Goal: Information Seeking & Learning: Check status

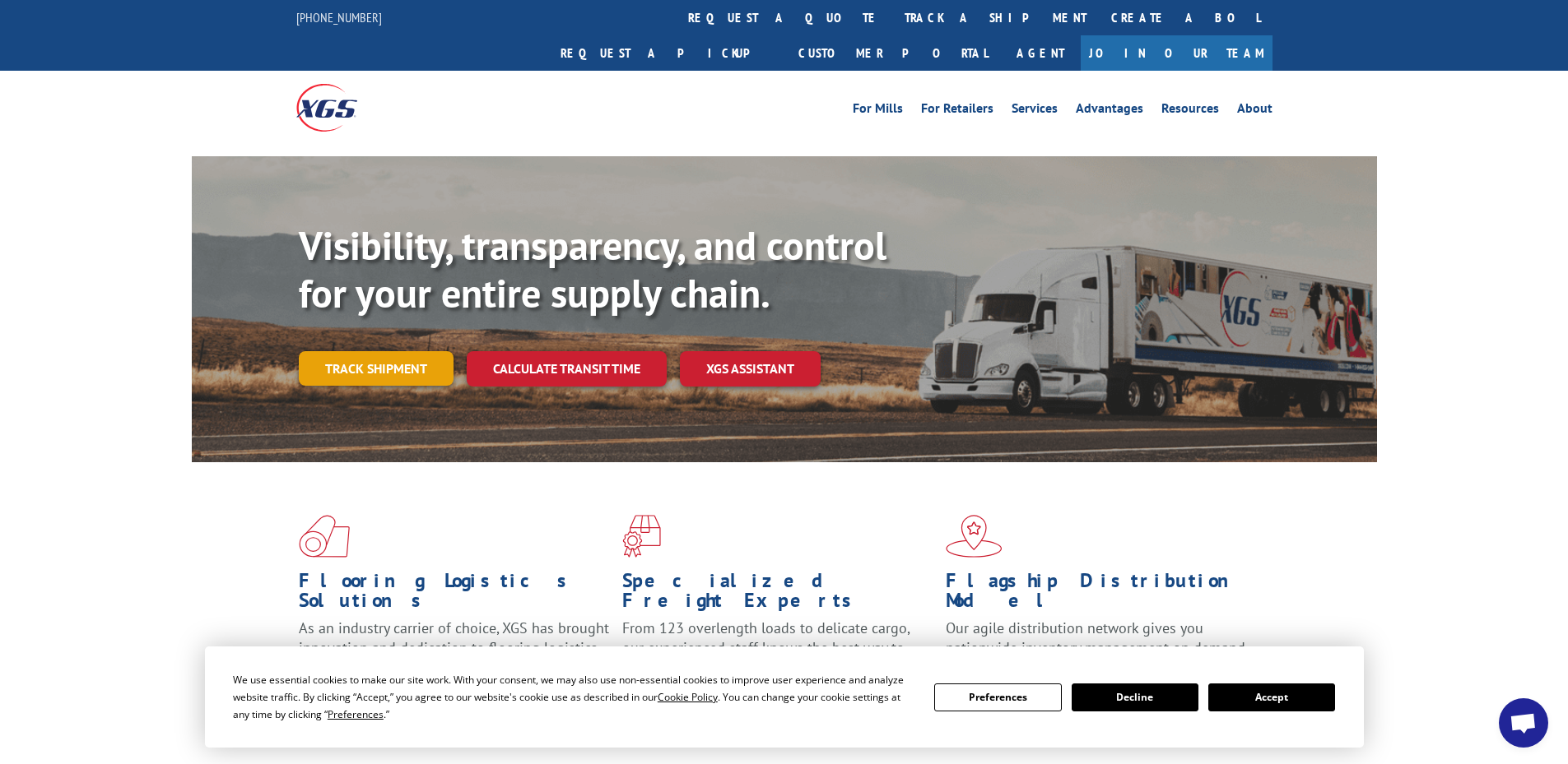
click at [351, 352] on link "Track shipment" at bounding box center [377, 369] width 155 height 35
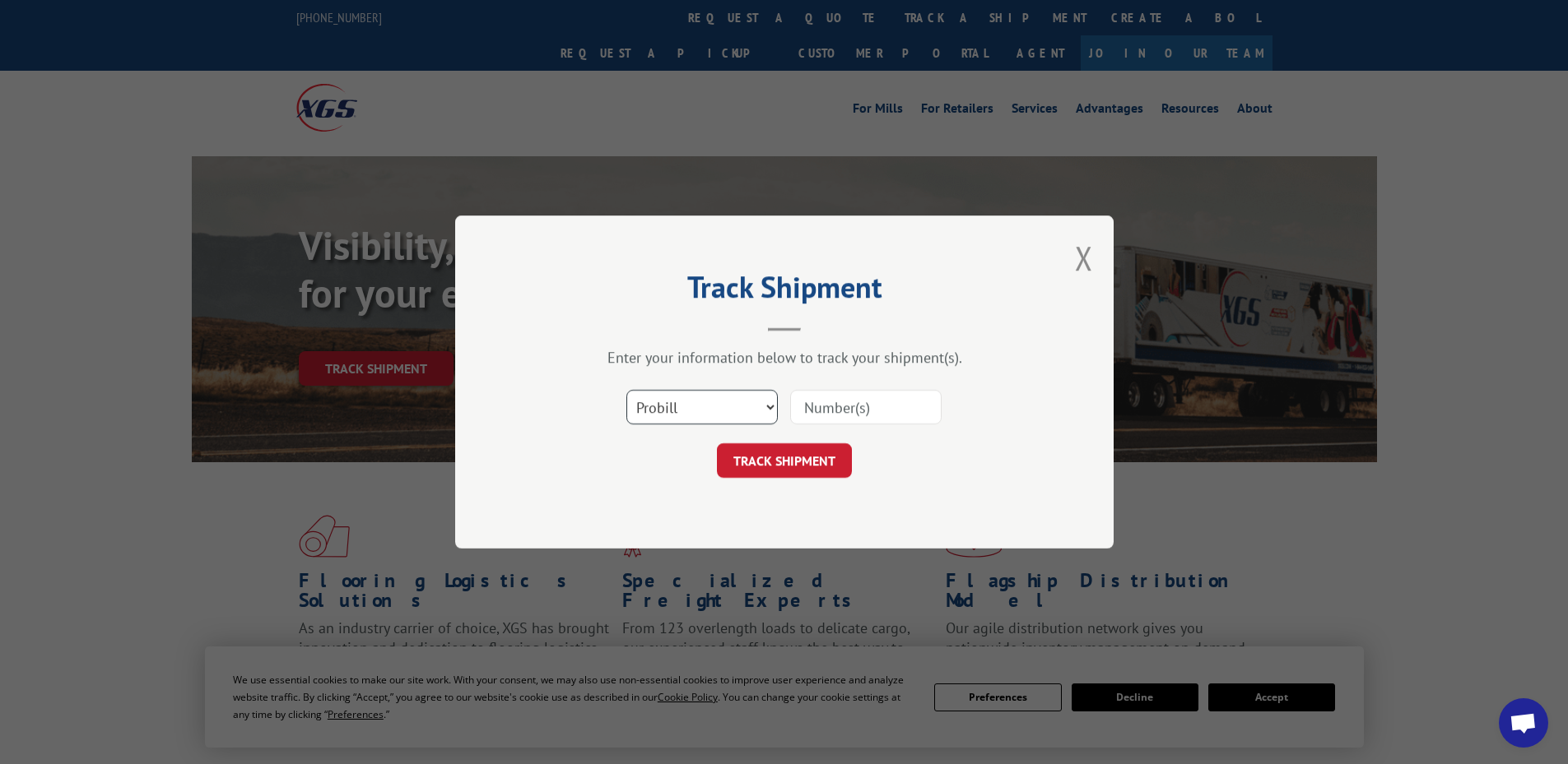
click at [716, 416] on select "Select category... Probill BOL PO" at bounding box center [702, 407] width 151 height 35
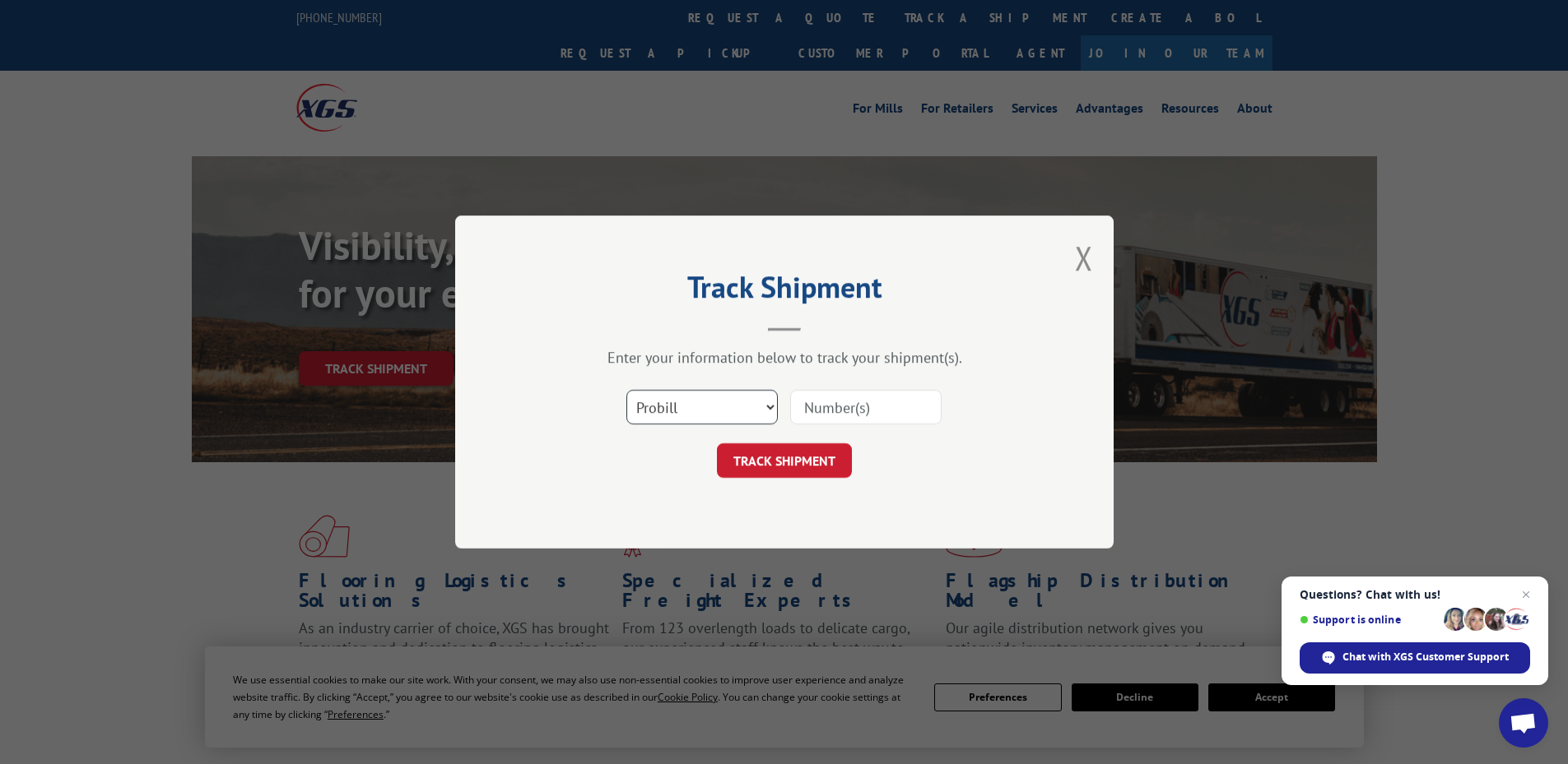
select select "po"
click at [626, 390] on select "Select category... Probill BOL PO" at bounding box center [702, 407] width 151 height 35
click at [832, 406] on input at bounding box center [865, 407] width 151 height 35
paste input "76535061"
type input "76535061"
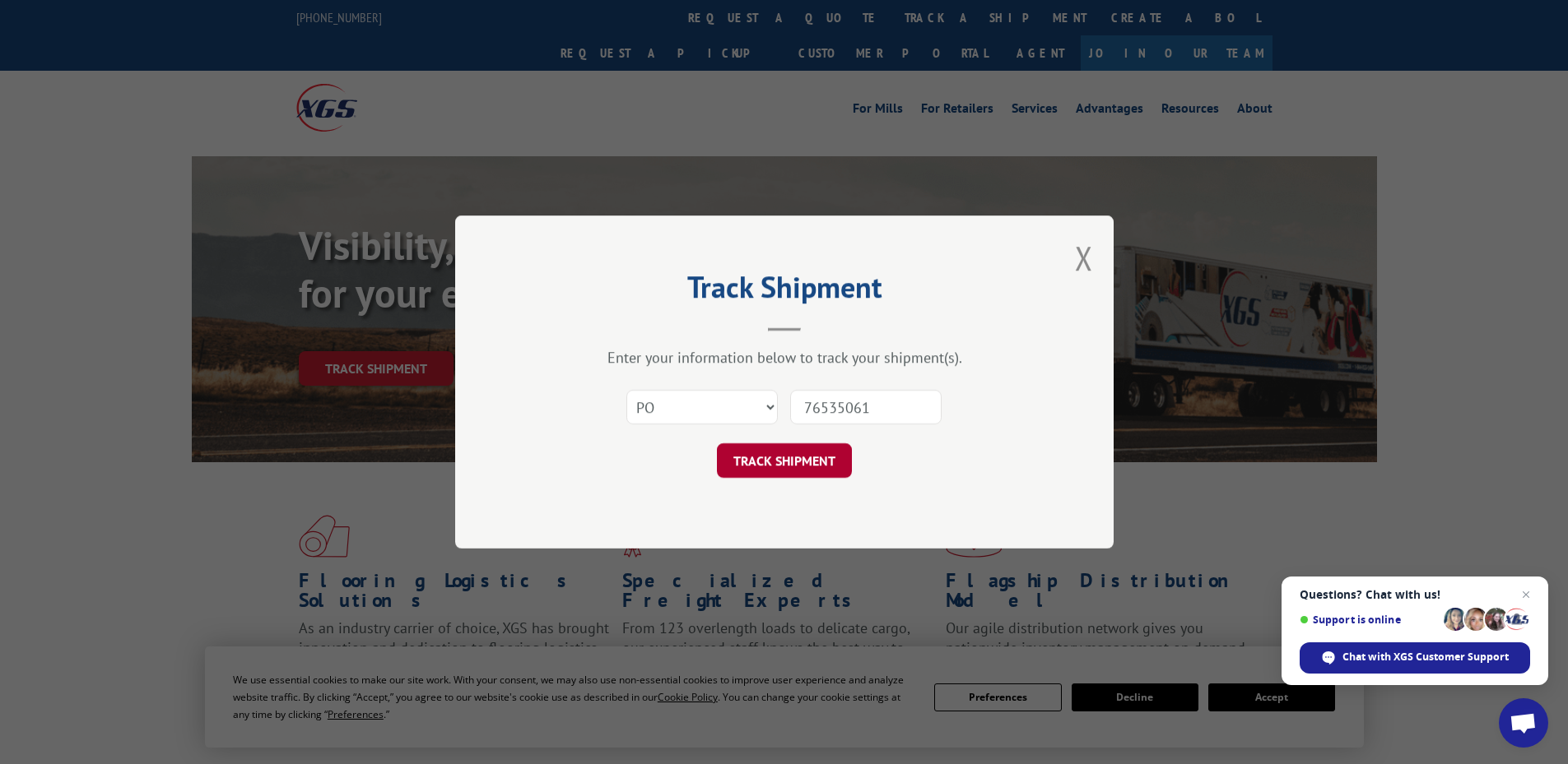
click at [770, 472] on button "TRACK SHIPMENT" at bounding box center [784, 460] width 135 height 35
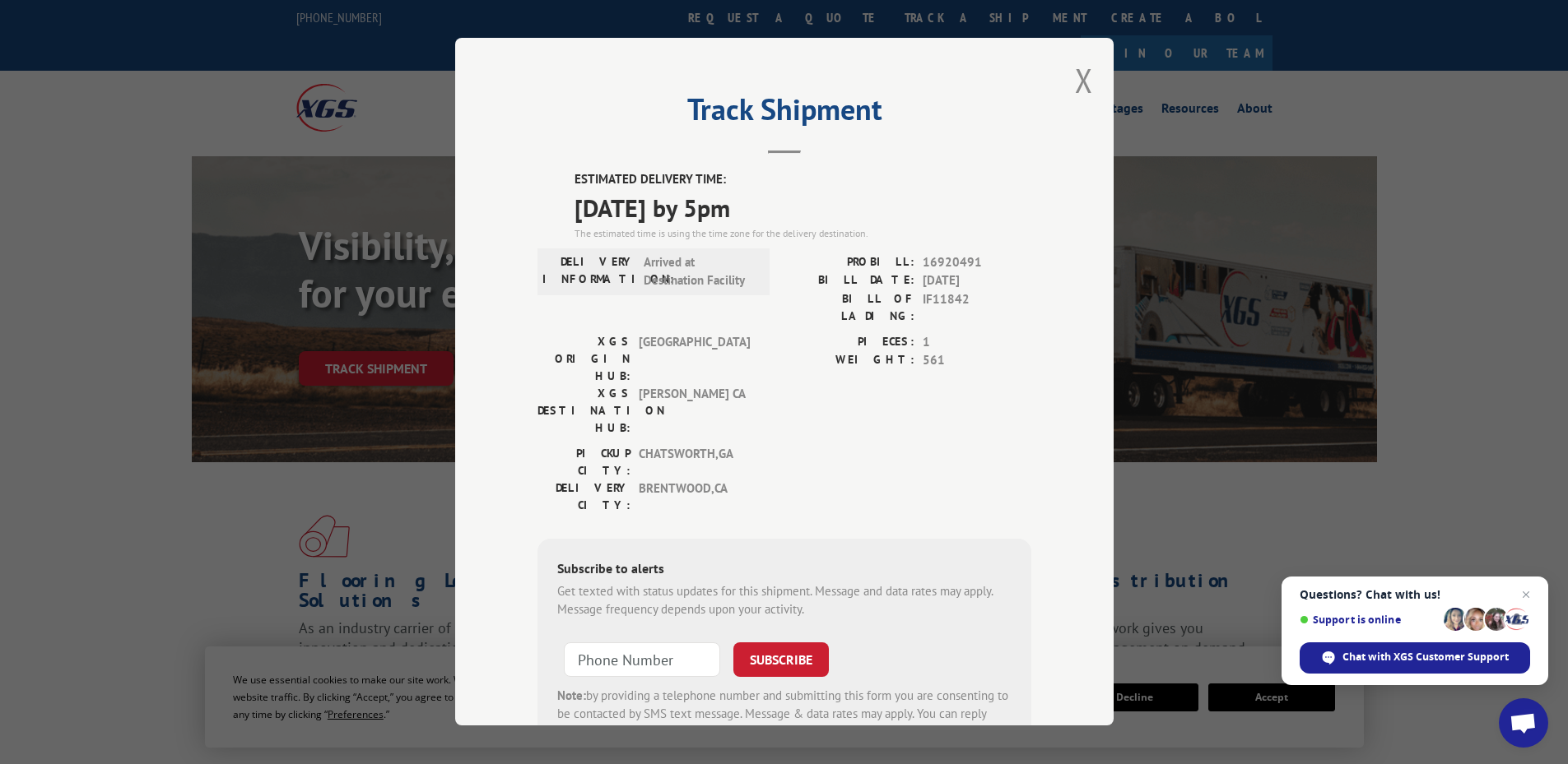
click at [1066, 81] on div "Track Shipment ESTIMATED DELIVERY TIME: [DATE] by 5pm The estimated time is usi…" at bounding box center [784, 382] width 659 height 688
click at [1085, 76] on button "Close modal" at bounding box center [1084, 80] width 18 height 44
